Goal: Task Accomplishment & Management: Manage account settings

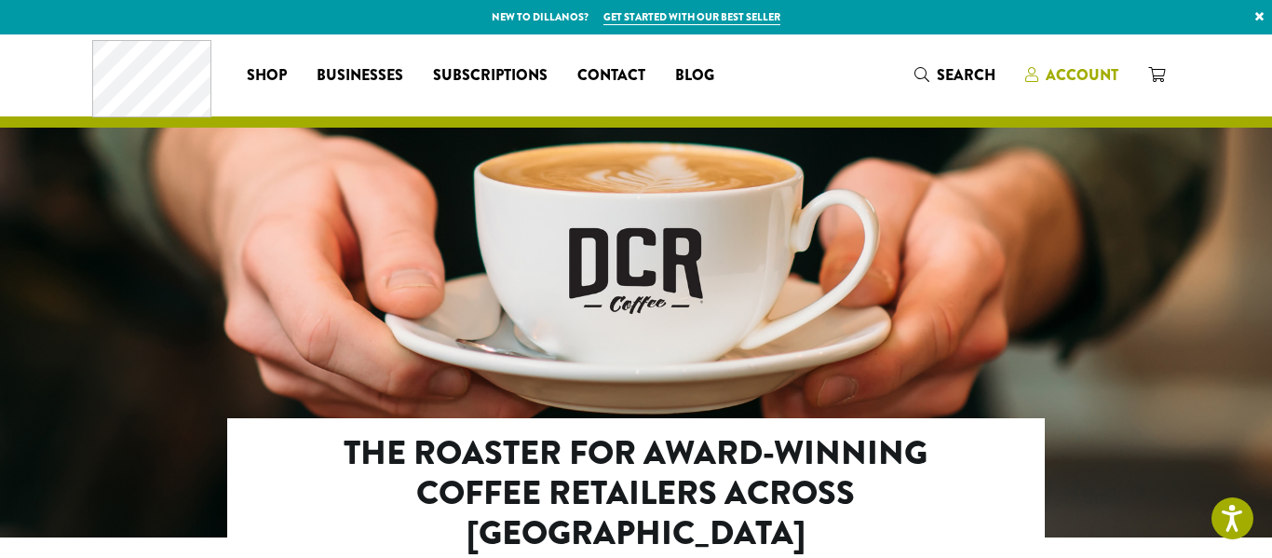
click at [1097, 75] on span "Account" at bounding box center [1082, 74] width 73 height 21
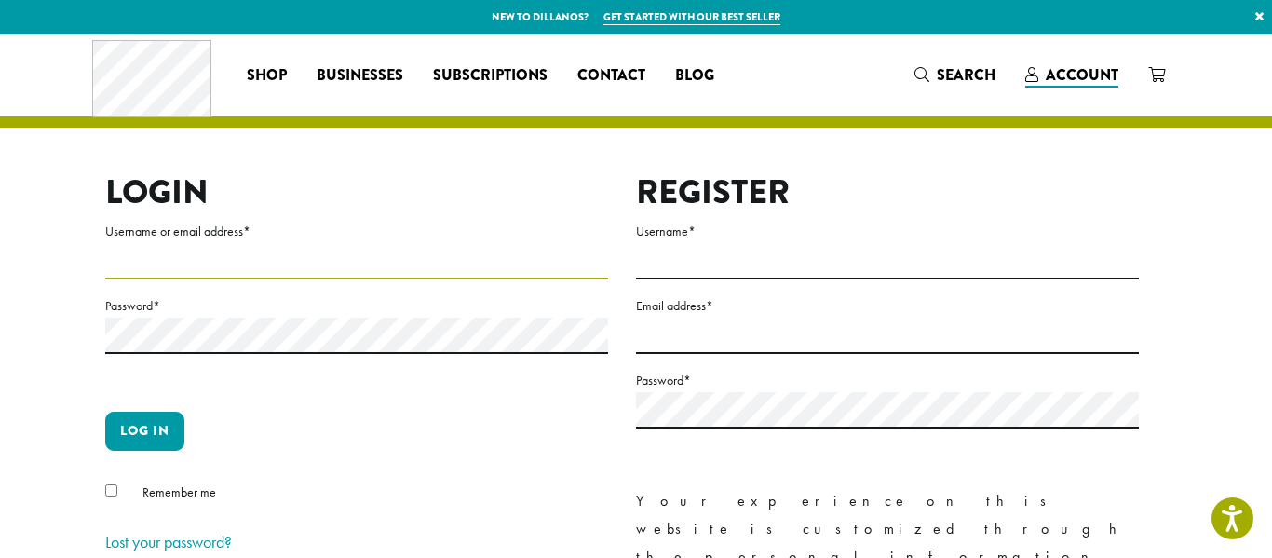
click at [223, 256] on input "Username or email address *" at bounding box center [356, 261] width 503 height 36
type input "**********"
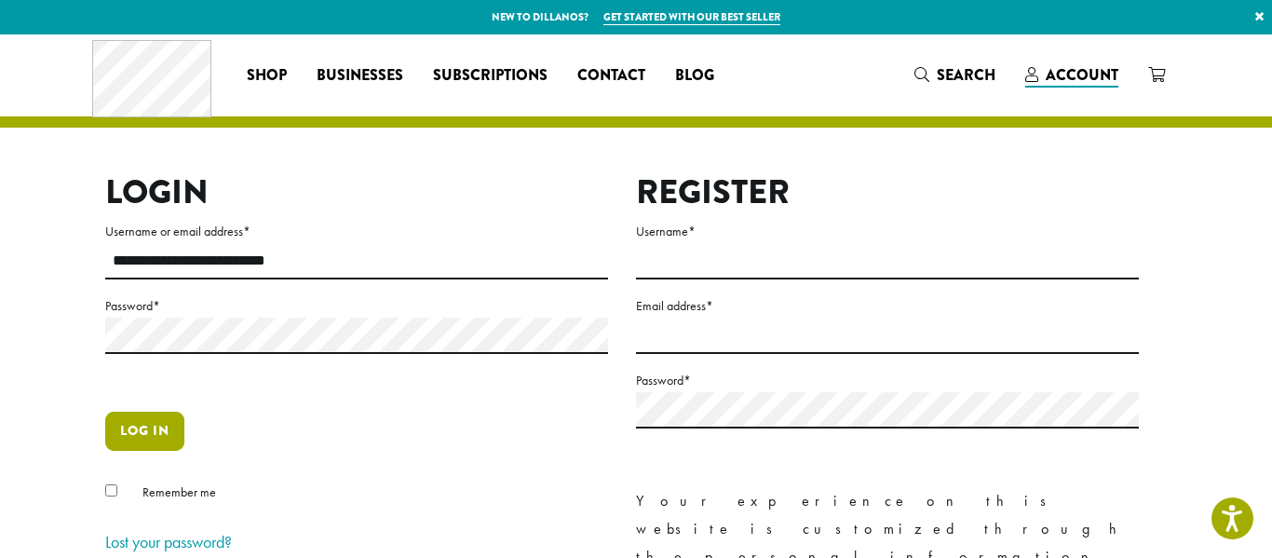
click at [146, 434] on button "Log in" at bounding box center [144, 431] width 79 height 39
